Goal: Information Seeking & Learning: Learn about a topic

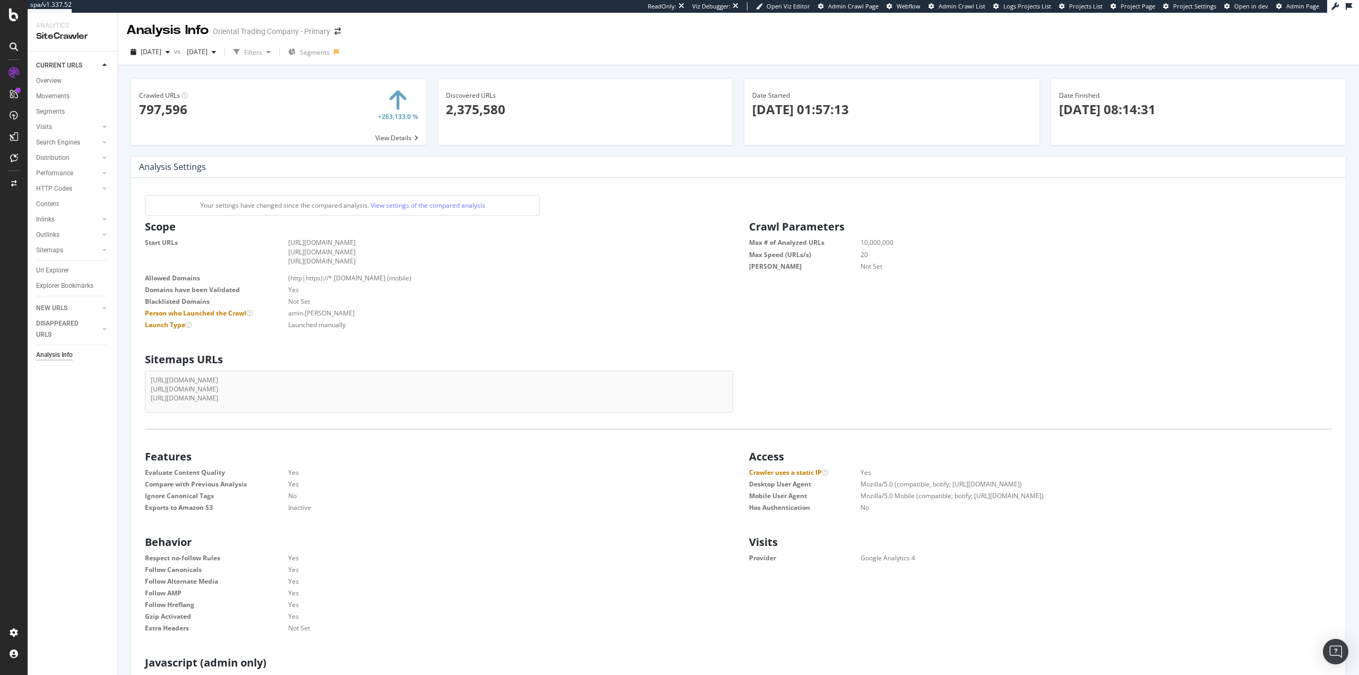
scroll to position [1115, 0]
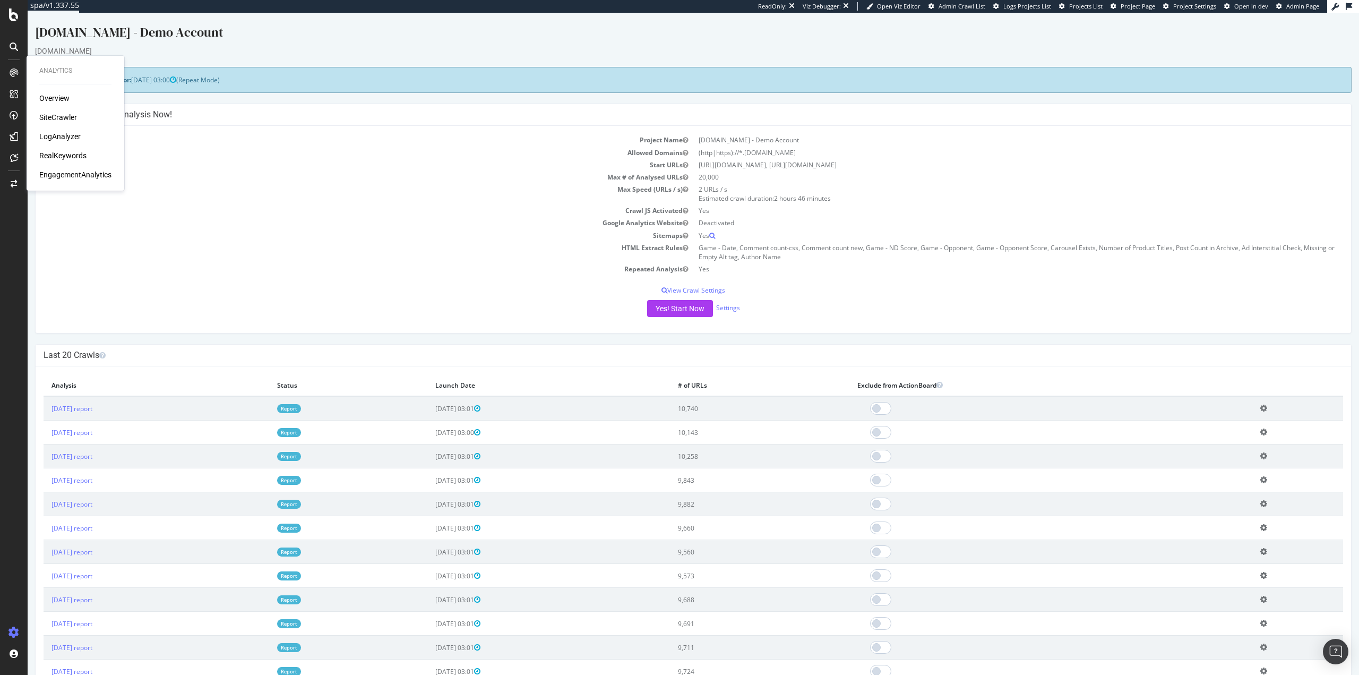
drag, startPoint x: 93, startPoint y: 165, endPoint x: 341, endPoint y: 139, distance: 249.9
click at [343, 138] on td "Project Name" at bounding box center [369, 140] width 650 height 12
drag, startPoint x: 65, startPoint y: 235, endPoint x: 84, endPoint y: 189, distance: 49.3
drag, startPoint x: 84, startPoint y: 189, endPoint x: 77, endPoint y: 179, distance: 11.8
